Goal: Find specific page/section: Find specific page/section

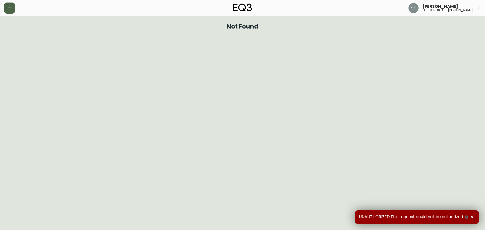
click at [4, 7] on button "button" at bounding box center [9, 8] width 11 height 11
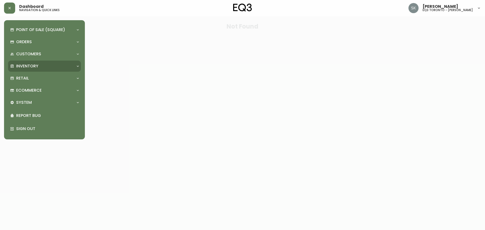
click at [30, 66] on p "Inventory" at bounding box center [27, 66] width 22 height 6
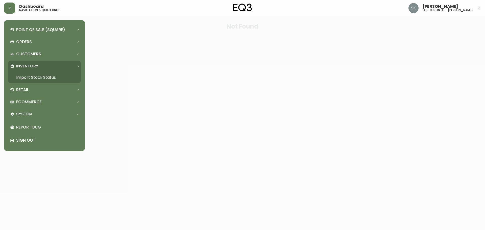
click at [34, 77] on link "Import Stock Status" at bounding box center [44, 78] width 73 height 12
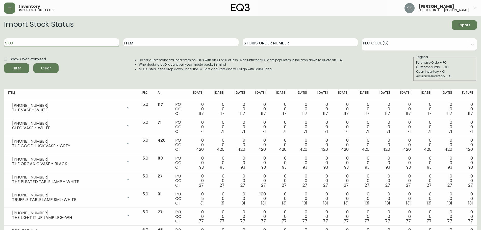
click at [54, 43] on input "SKU" at bounding box center [61, 42] width 115 height 8
click at [141, 48] on div "Item" at bounding box center [180, 42] width 115 height 16
click at [145, 43] on input "Item" at bounding box center [180, 42] width 115 height 8
type input ";"
type input "[PERSON_NAME] dining chair"
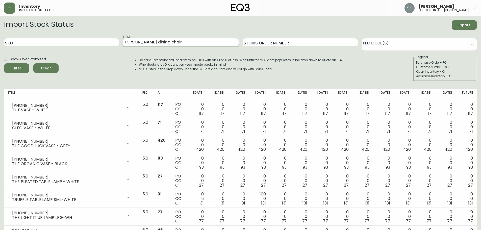
click at [4, 63] on button "Filter" at bounding box center [16, 68] width 25 height 10
